Goal: Task Accomplishment & Management: Use online tool/utility

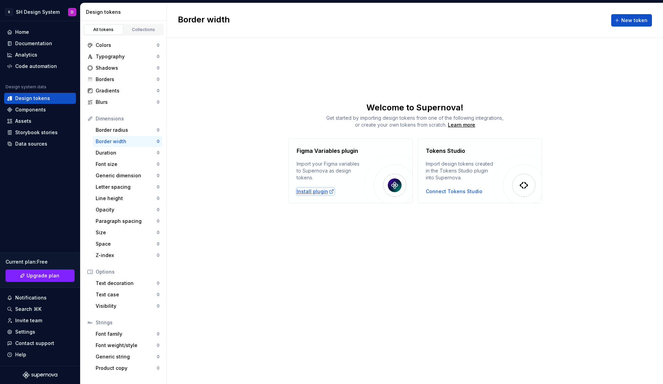
click at [316, 194] on div "Install plugin" at bounding box center [316, 191] width 38 height 7
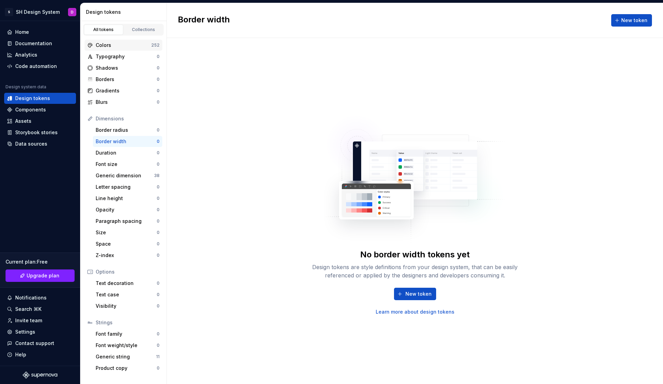
click at [111, 45] on div "Colors" at bounding box center [124, 45] width 56 height 7
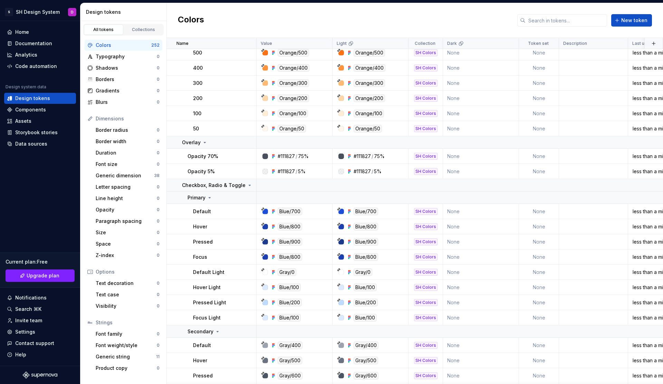
scroll to position [3784, 0]
click at [134, 175] on div "Generic dimension" at bounding box center [125, 175] width 58 height 7
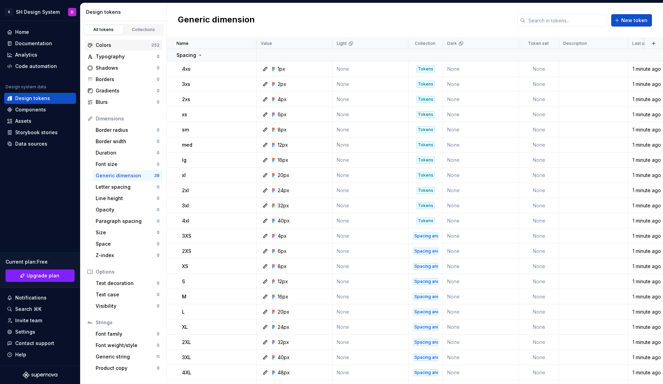
click at [122, 44] on div "Colors" at bounding box center [124, 45] width 56 height 7
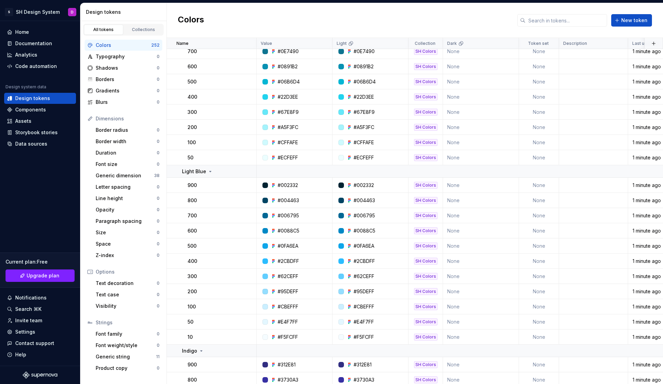
scroll to position [1227, 0]
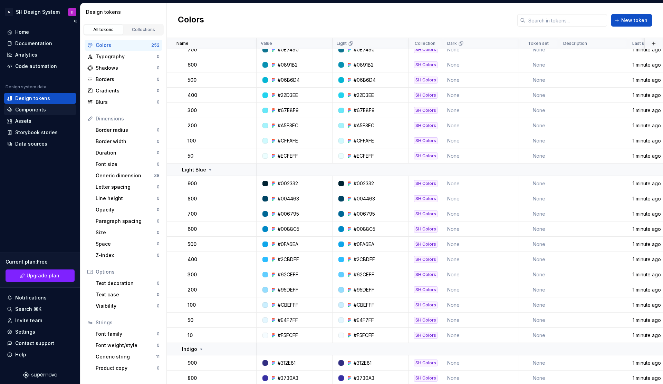
click at [32, 110] on div "Components" at bounding box center [30, 109] width 31 height 7
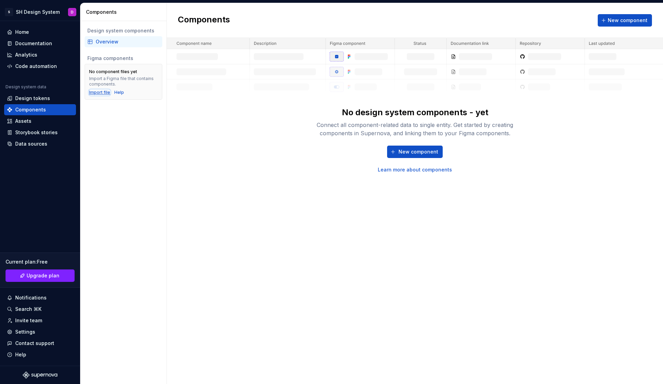
click at [98, 93] on div "Import file" at bounding box center [99, 93] width 21 height 6
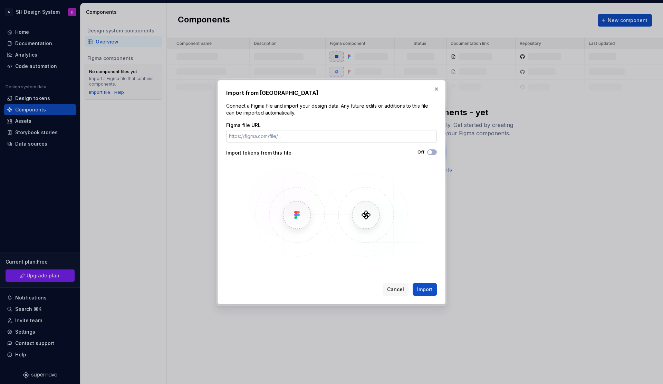
click at [269, 137] on input "Figma file URL" at bounding box center [331, 136] width 211 height 12
click at [269, 140] on input "Figma file URL" at bounding box center [331, 136] width 211 height 12
paste input "[URL][DOMAIN_NAME]"
type input "[URL][DOMAIN_NAME]"
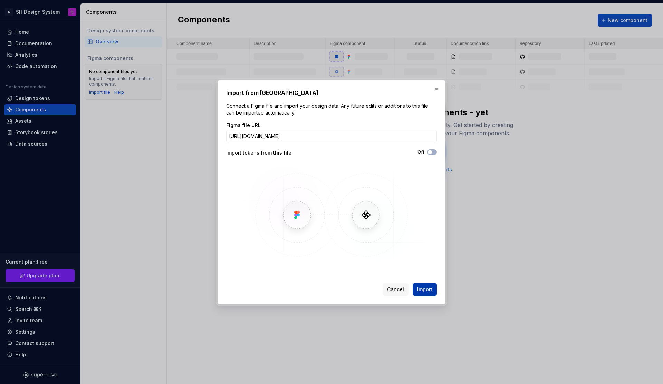
click at [418, 288] on span "Import" at bounding box center [424, 289] width 15 height 7
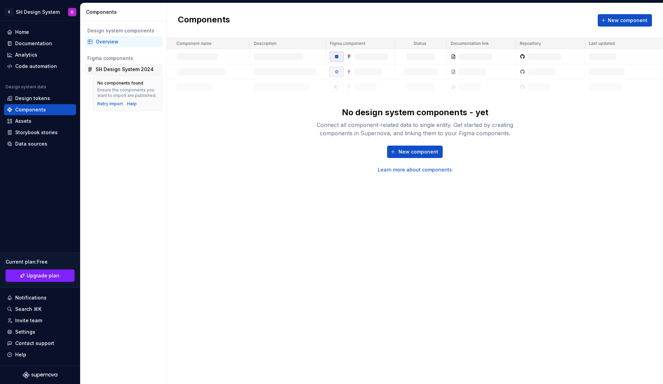
click at [122, 69] on div "SH Design System 2024" at bounding box center [125, 69] width 58 height 7
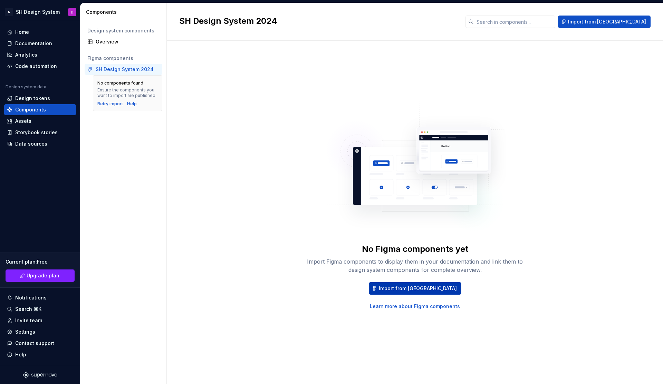
click at [400, 286] on span "Import from [GEOGRAPHIC_DATA]" at bounding box center [418, 288] width 78 height 7
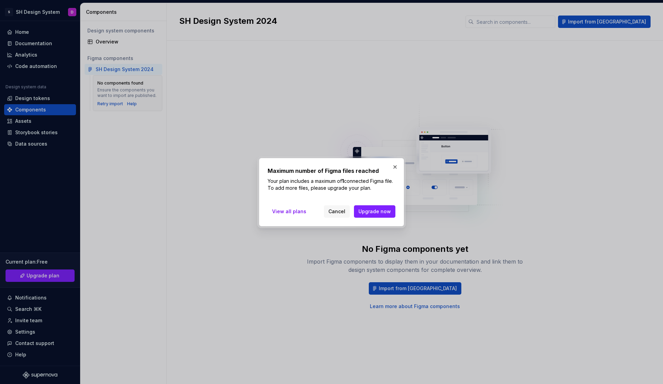
click at [335, 211] on span "Cancel" at bounding box center [336, 211] width 17 height 7
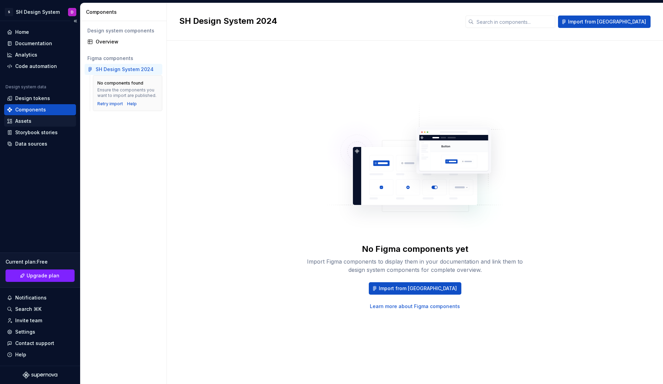
click at [27, 121] on div "Assets" at bounding box center [23, 121] width 16 height 7
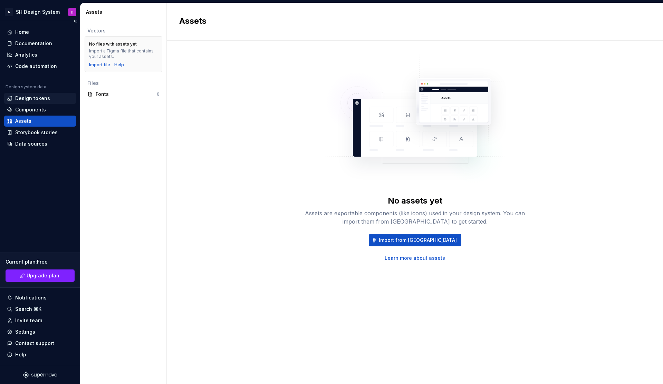
click at [24, 101] on div "Design tokens" at bounding box center [32, 98] width 35 height 7
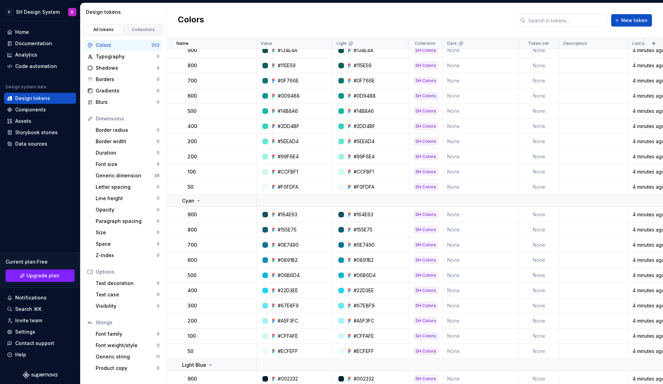
scroll to position [1035, 0]
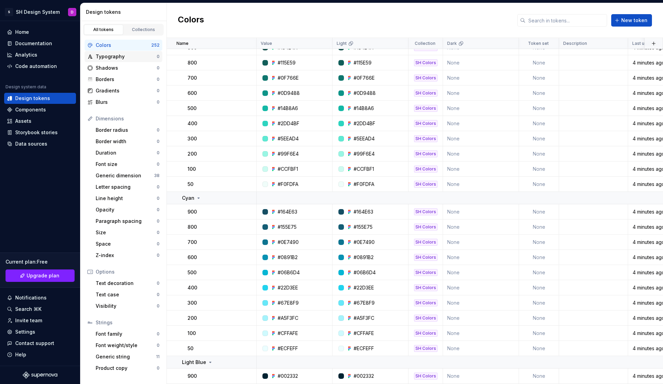
click at [124, 52] on div "Typography 0" at bounding box center [124, 56] width 78 height 11
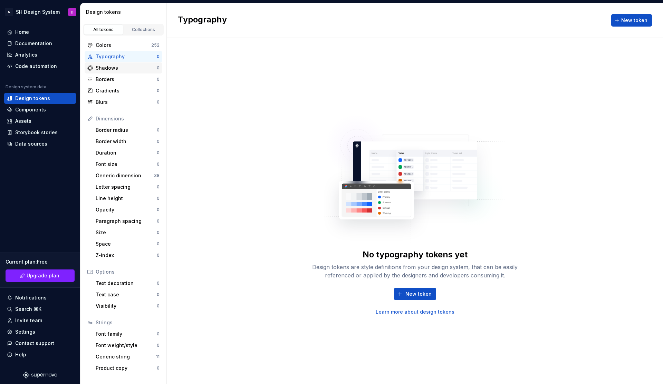
click at [117, 64] on div "Shadows 0" at bounding box center [124, 67] width 78 height 11
click at [116, 71] on div "Shadows 0" at bounding box center [124, 67] width 78 height 11
click at [116, 84] on div "Borders 0" at bounding box center [124, 79] width 78 height 11
click at [115, 88] on div "Gradients" at bounding box center [126, 90] width 61 height 7
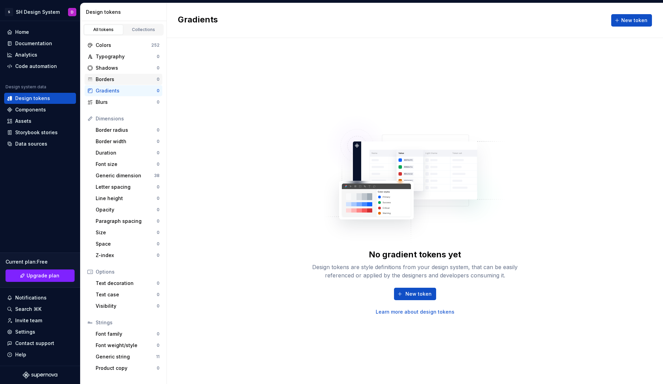
click at [115, 80] on div "Borders" at bounding box center [126, 79] width 61 height 7
click at [116, 68] on div "Shadows" at bounding box center [126, 68] width 61 height 7
click at [126, 56] on div "Typography" at bounding box center [126, 56] width 61 height 7
click at [126, 71] on div "Shadows 0" at bounding box center [124, 67] width 78 height 11
click at [123, 82] on div "Borders" at bounding box center [126, 79] width 61 height 7
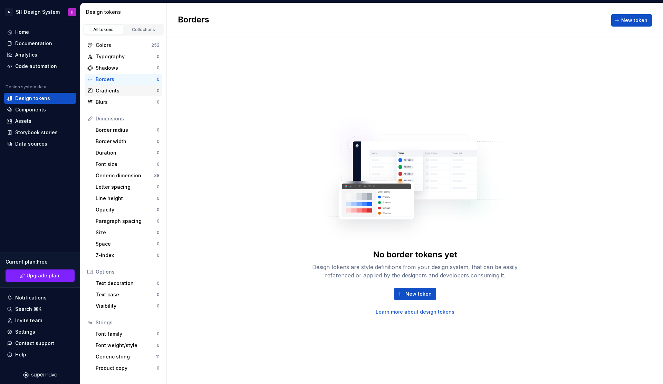
click at [118, 95] on div "Gradients 0" at bounding box center [124, 90] width 78 height 11
click at [116, 105] on div "Blurs" at bounding box center [126, 102] width 61 height 7
click at [116, 127] on div "Border radius" at bounding box center [126, 130] width 61 height 7
click at [116, 147] on div "Dimensions Border radius 0 Border width 0 Duration 0 Font size 0 Generic dimens…" at bounding box center [124, 187] width 78 height 148
click at [116, 130] on div "Border radius" at bounding box center [126, 130] width 61 height 7
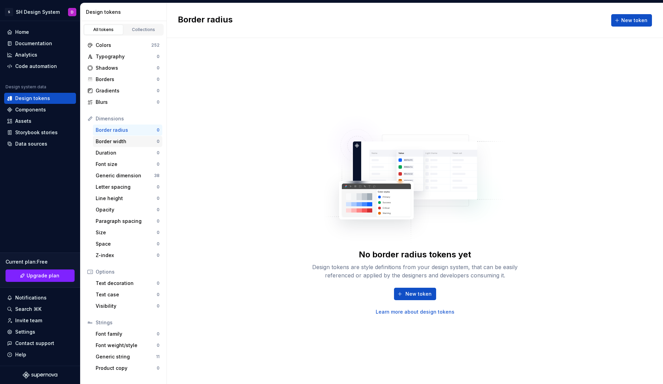
click at [115, 140] on div "Border width" at bounding box center [126, 141] width 61 height 7
click at [115, 180] on div "Generic dimension 38" at bounding box center [127, 175] width 69 height 11
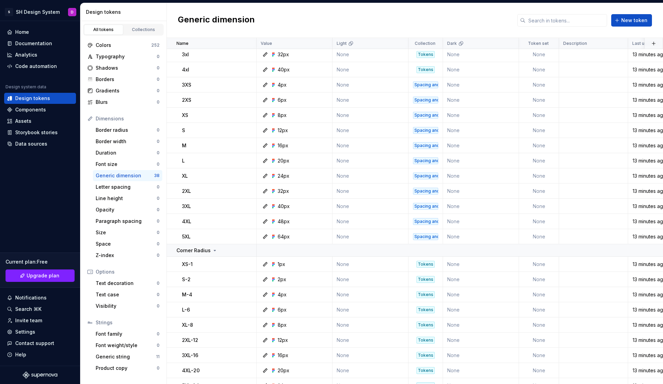
scroll to position [279, 0]
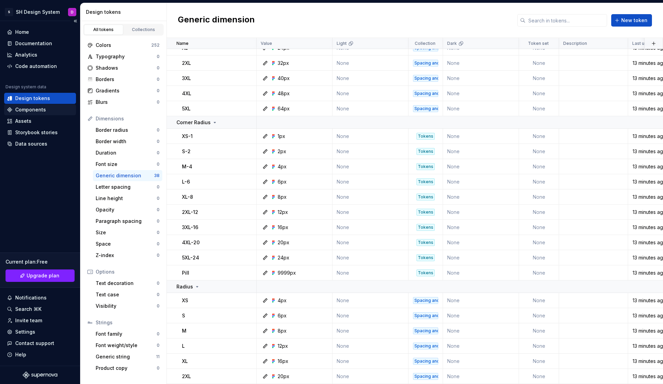
click at [40, 109] on div "Components" at bounding box center [30, 109] width 31 height 7
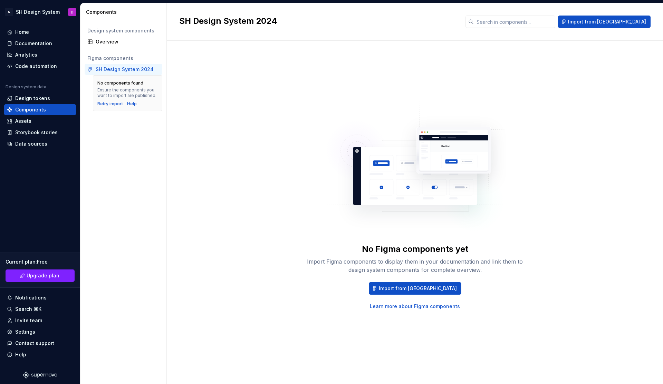
click at [250, 136] on div "No Figma components yet Import Figma components to display them in your documen…" at bounding box center [414, 205] width 471 height 305
click at [440, 163] on img at bounding box center [415, 170] width 182 height 138
click at [381, 168] on img at bounding box center [415, 170] width 182 height 138
click at [412, 292] on button "Import from [GEOGRAPHIC_DATA]" at bounding box center [415, 288] width 93 height 12
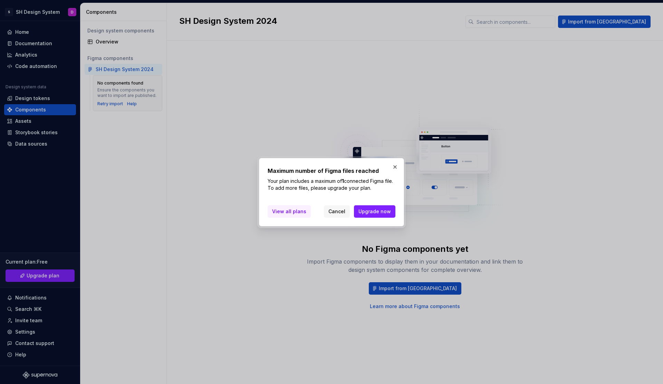
click at [302, 212] on span "View all plans" at bounding box center [289, 211] width 34 height 7
